Goal: Information Seeking & Learning: Learn about a topic

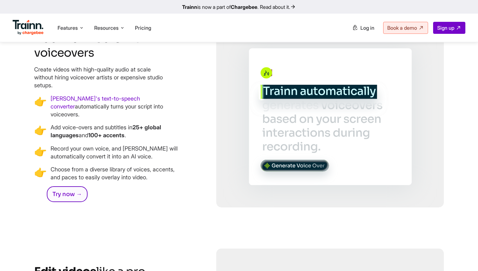
scroll to position [1371, 0]
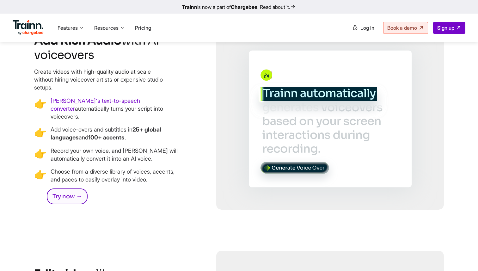
click at [97, 87] on p "Create videos with high-quality audio at scale without hiring voiceover artists…" at bounding box center [99, 80] width 130 height 24
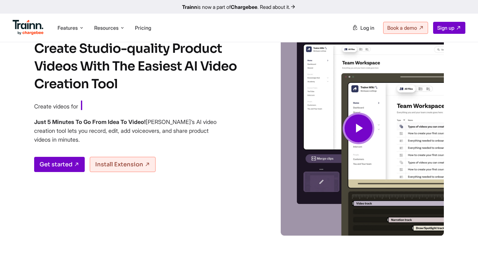
scroll to position [49, 0]
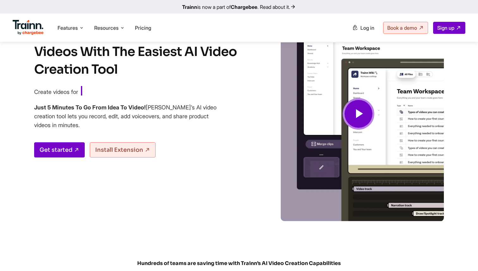
drag, startPoint x: 84, startPoint y: 93, endPoint x: 163, endPoint y: 93, distance: 79.3
click at [160, 93] on span "Product Tutorials" at bounding box center [121, 91] width 80 height 11
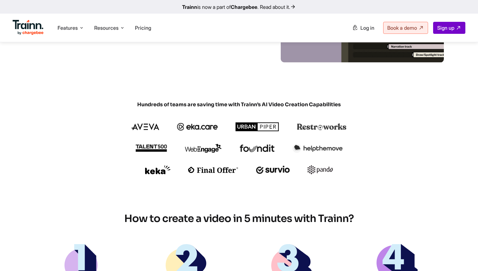
scroll to position [22, 0]
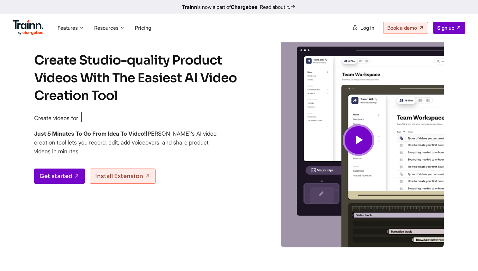
click at [110, 117] on span "Customer Training" at bounding box center [121, 117] width 80 height 11
click at [130, 117] on span "Customer Training" at bounding box center [121, 117] width 80 height 11
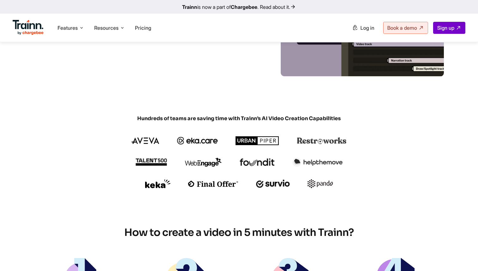
scroll to position [0, 0]
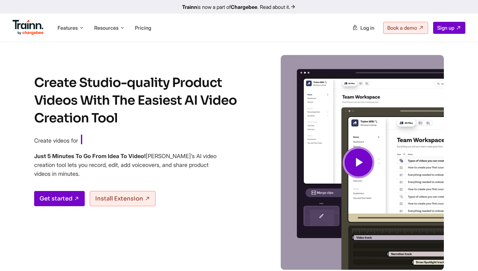
drag, startPoint x: 85, startPoint y: 142, endPoint x: 137, endPoint y: 142, distance: 52.4
click at [137, 142] on span "Customer Training" at bounding box center [121, 140] width 80 height 11
drag, startPoint x: 86, startPoint y: 141, endPoint x: 128, endPoint y: 141, distance: 42.3
click at [128, 141] on span "Sales Enablement" at bounding box center [119, 140] width 76 height 11
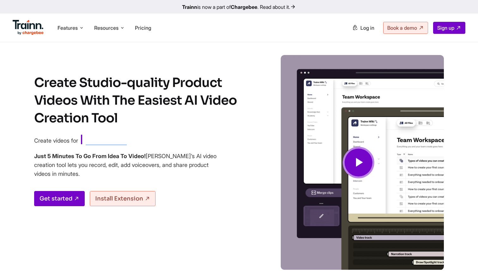
click at [128, 141] on span "Sales Enablement" at bounding box center [119, 140] width 76 height 11
drag, startPoint x: 82, startPoint y: 142, endPoint x: 151, endPoint y: 142, distance: 69.5
click at [152, 142] on span "Sales Enablement" at bounding box center [118, 140] width 76 height 11
click at [151, 142] on span "Sales Enablement" at bounding box center [119, 140] width 76 height 11
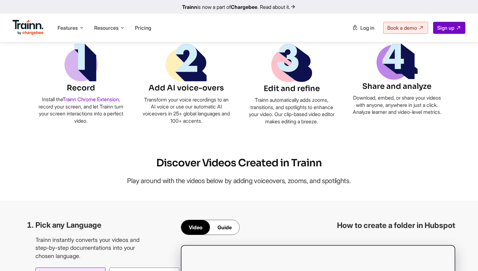
scroll to position [408, 0]
click at [121, 100] on p "Install the Trainn Chrome Extension , record your screen, and let Trainn turn y…" at bounding box center [81, 109] width 88 height 28
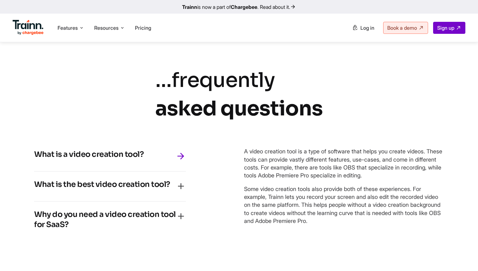
scroll to position [2754, 0]
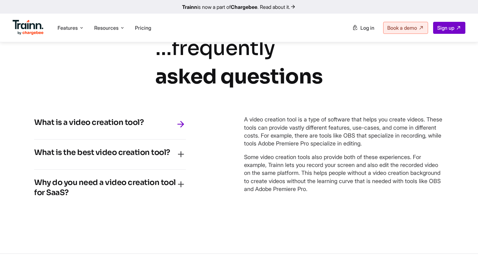
click at [158, 177] on h4 "Why do you need a video creation tool for SaaS?" at bounding box center [105, 187] width 142 height 20
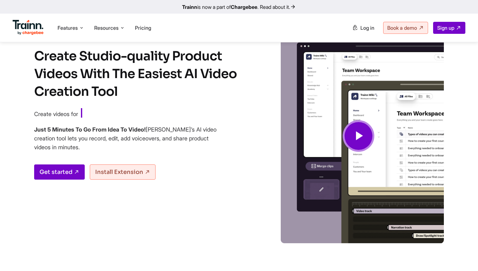
scroll to position [0, 0]
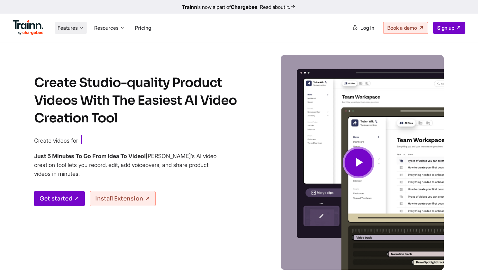
click at [70, 29] on span "Features" at bounding box center [67, 27] width 20 height 7
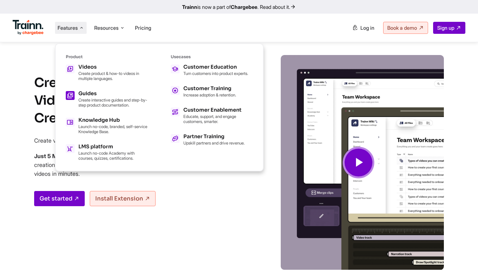
click at [78, 97] on p "Create interactive guides and step-by-step product documentation." at bounding box center [112, 102] width 69 height 10
